Goal: Entertainment & Leisure: Browse casually

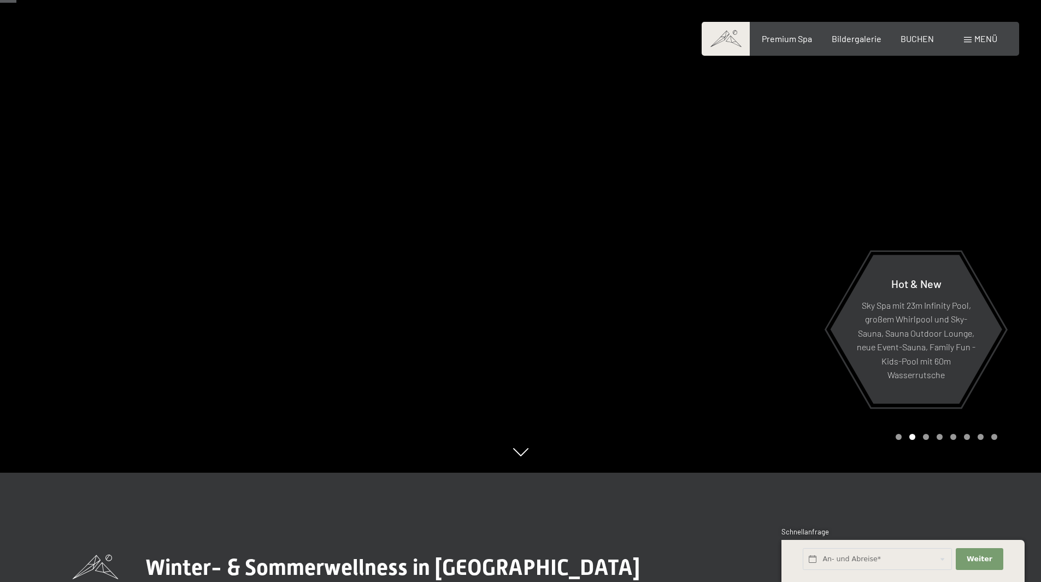
click at [1011, 438] on div at bounding box center [781, 182] width 521 height 582
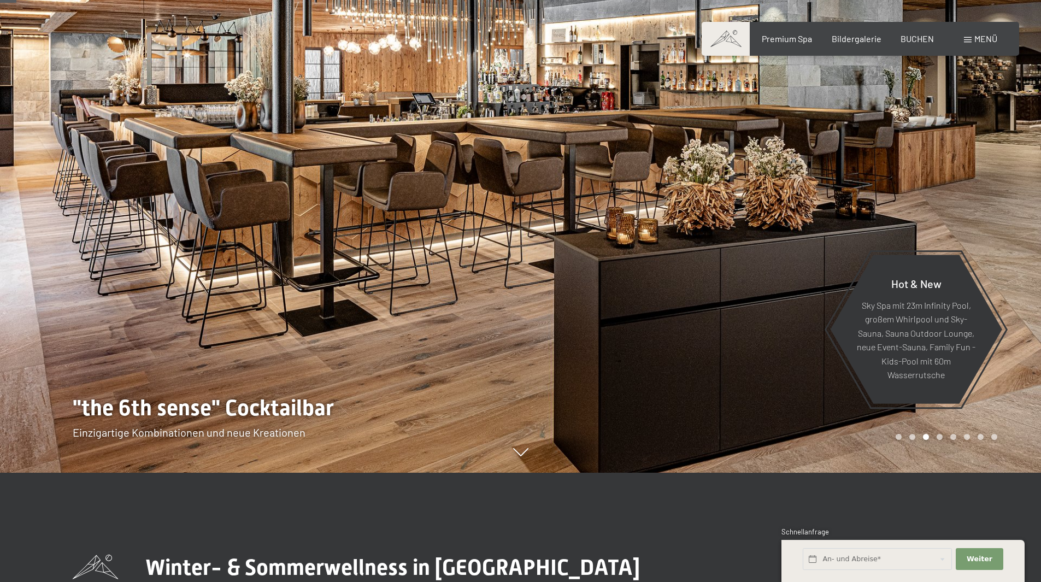
click at [1012, 438] on div at bounding box center [781, 182] width 521 height 582
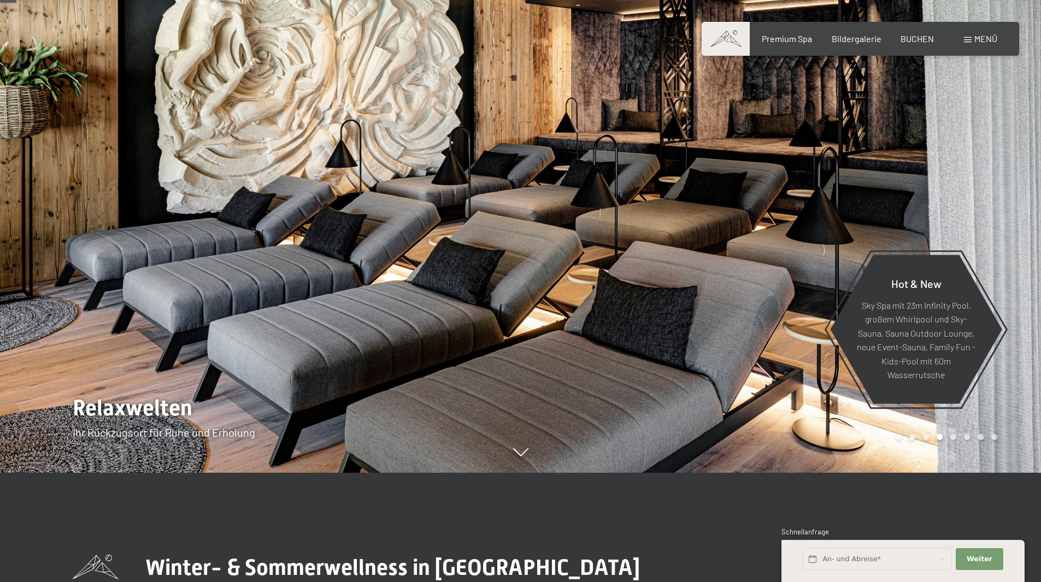
click at [1014, 435] on div at bounding box center [781, 182] width 521 height 582
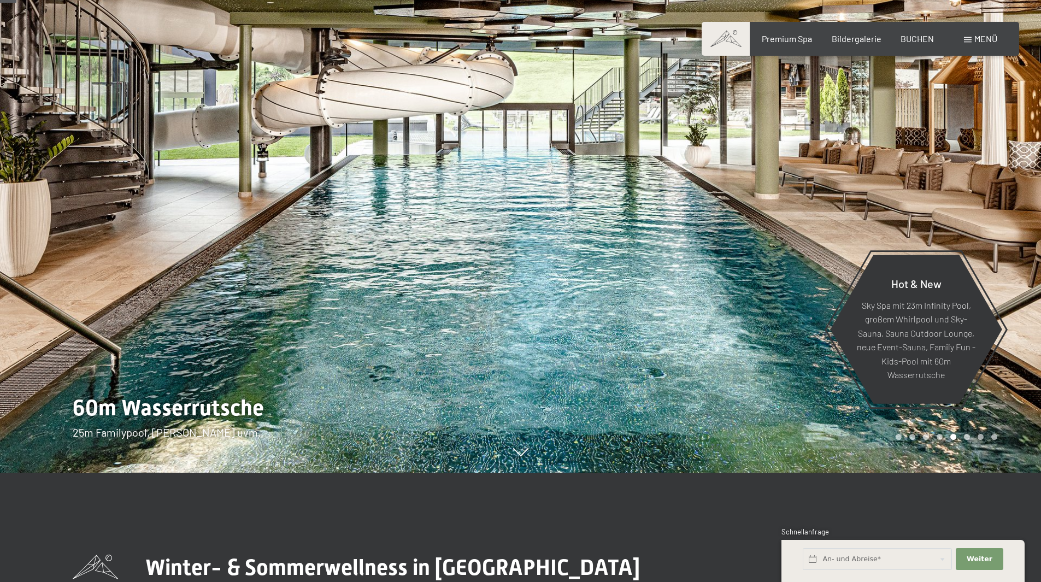
click at [1012, 440] on div at bounding box center [781, 182] width 521 height 582
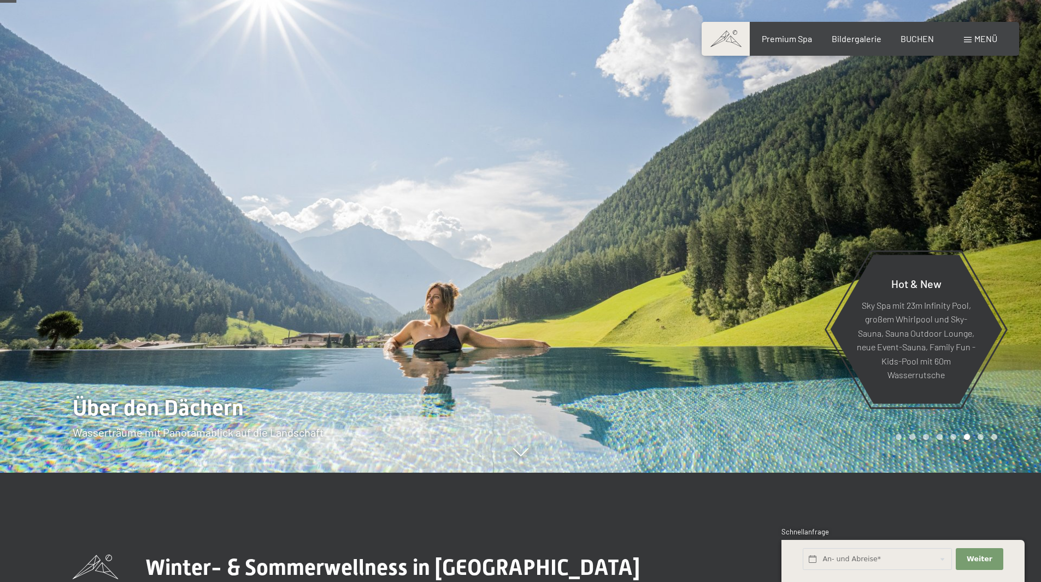
click at [1013, 439] on div at bounding box center [781, 182] width 521 height 582
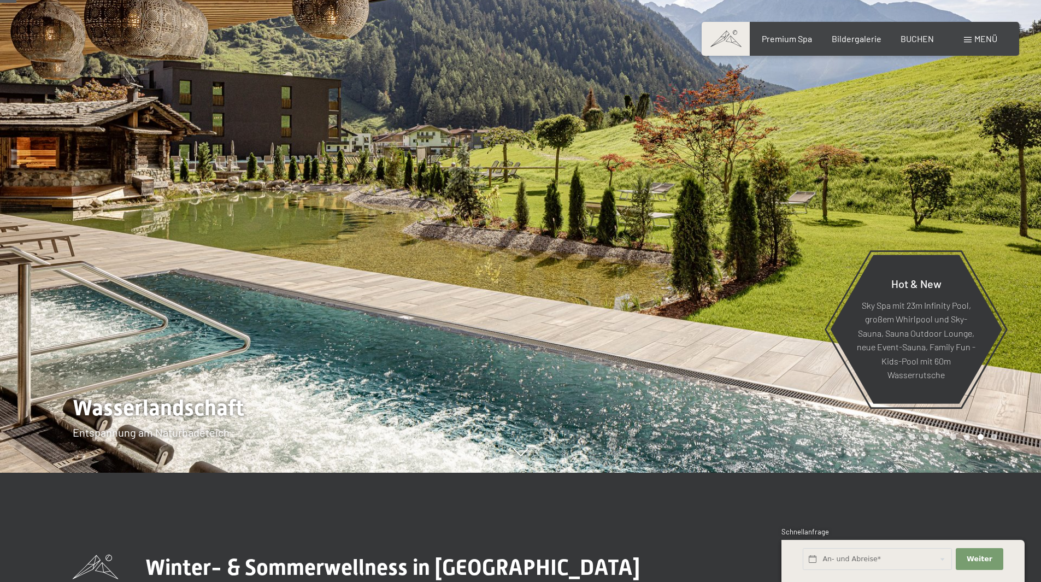
click at [1016, 438] on div at bounding box center [781, 182] width 521 height 582
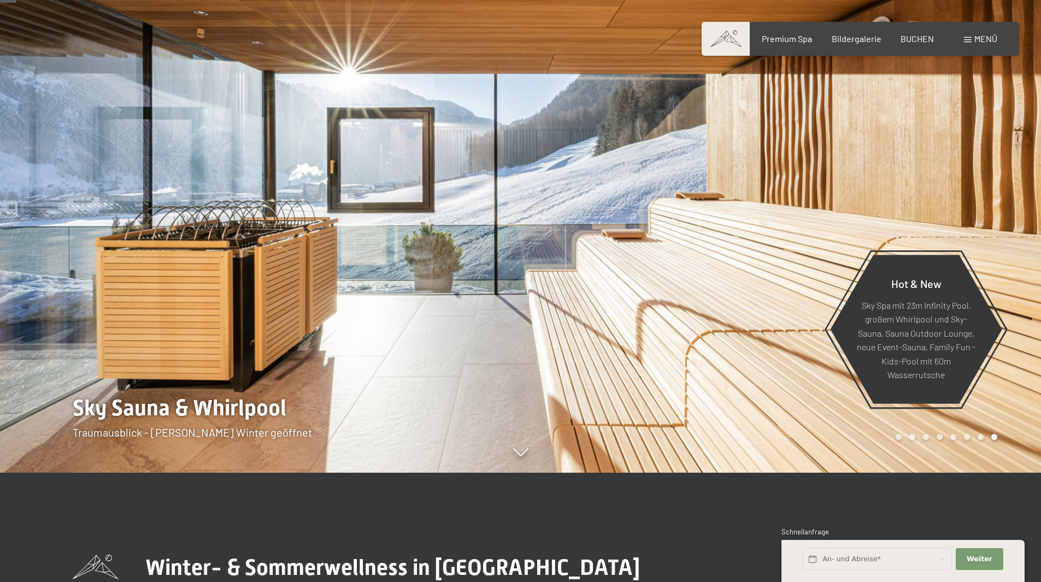
click at [1017, 436] on div at bounding box center [781, 182] width 521 height 582
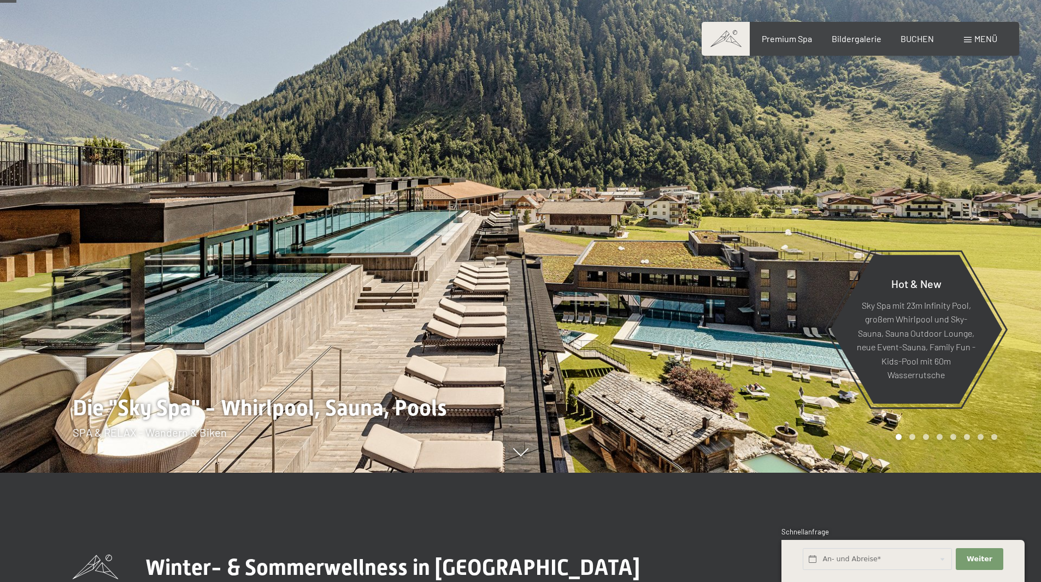
click at [1018, 435] on div at bounding box center [781, 182] width 521 height 582
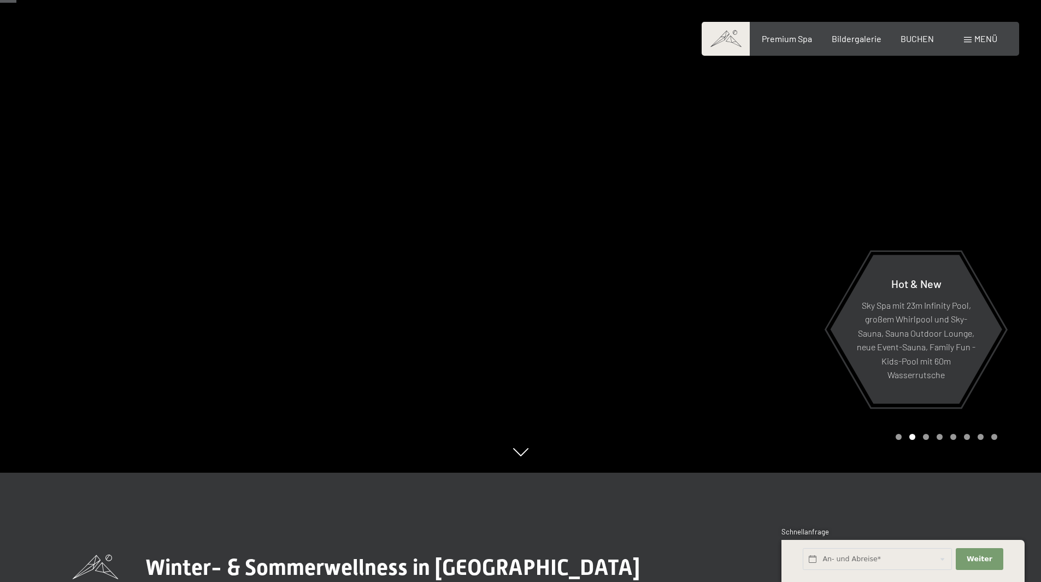
click at [1018, 435] on div at bounding box center [781, 182] width 521 height 582
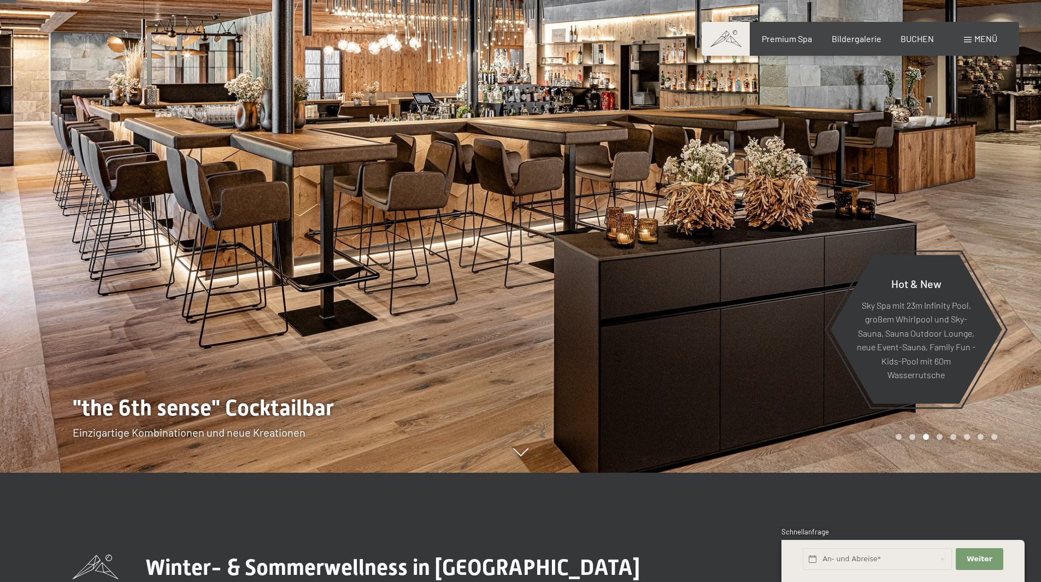
click at [1020, 430] on div at bounding box center [781, 182] width 521 height 582
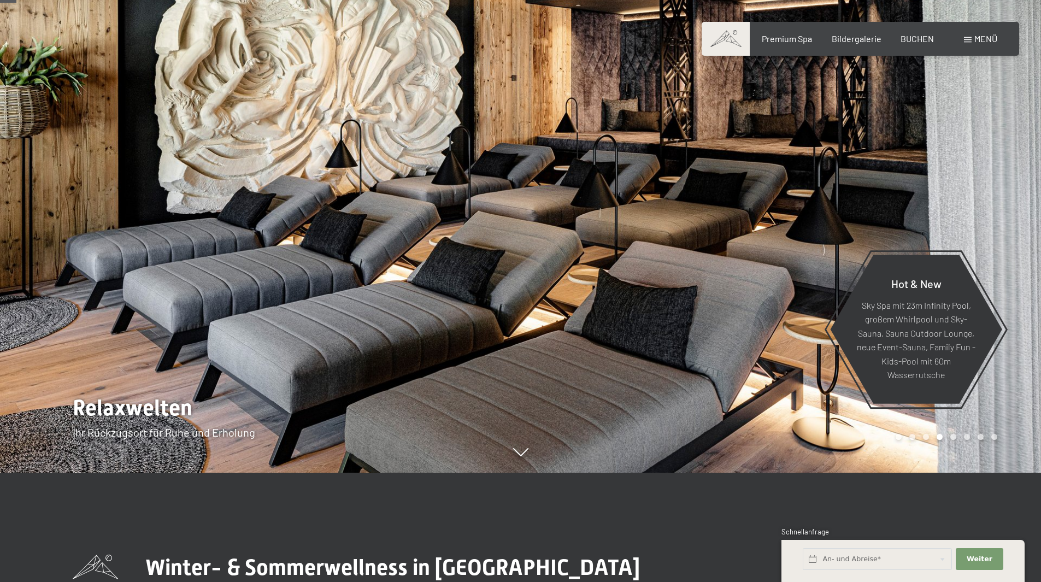
click at [1020, 430] on div at bounding box center [781, 182] width 521 height 582
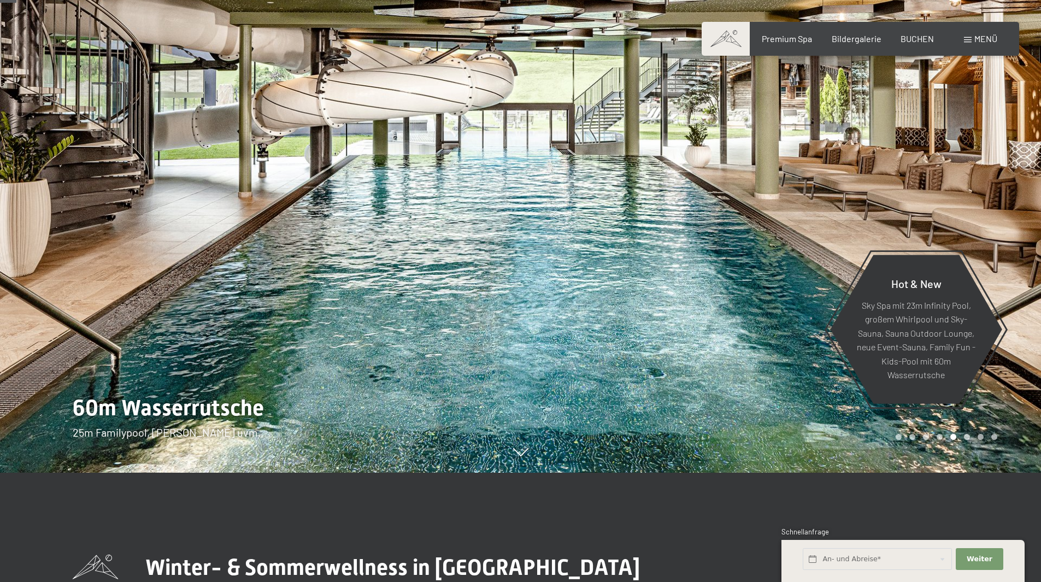
click at [1020, 430] on div at bounding box center [781, 182] width 521 height 582
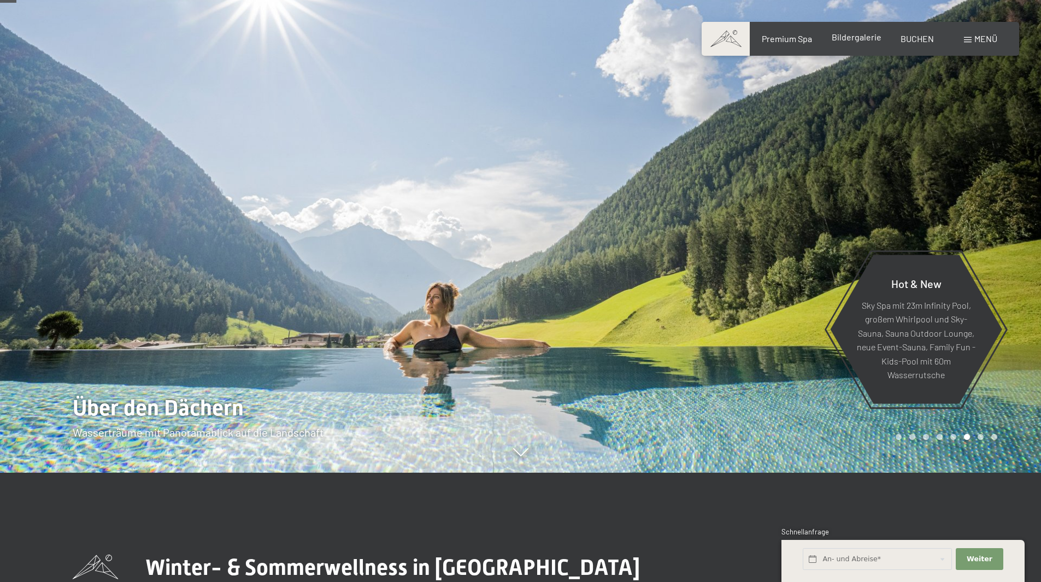
click at [864, 38] on span "Bildergalerie" at bounding box center [856, 37] width 50 height 10
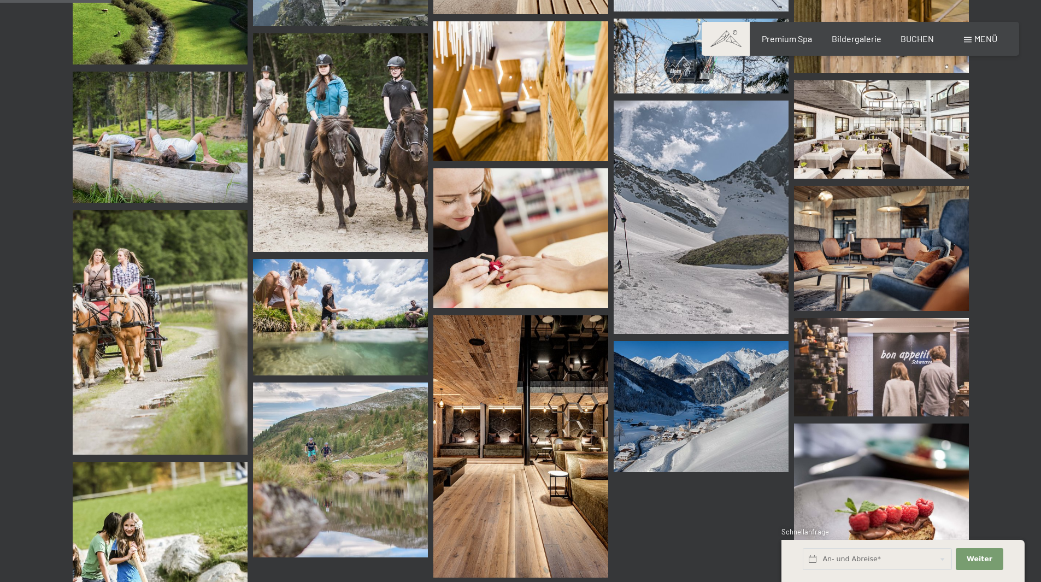
scroll to position [1475, 0]
